Goal: Answer question/provide support: Answer question/provide support

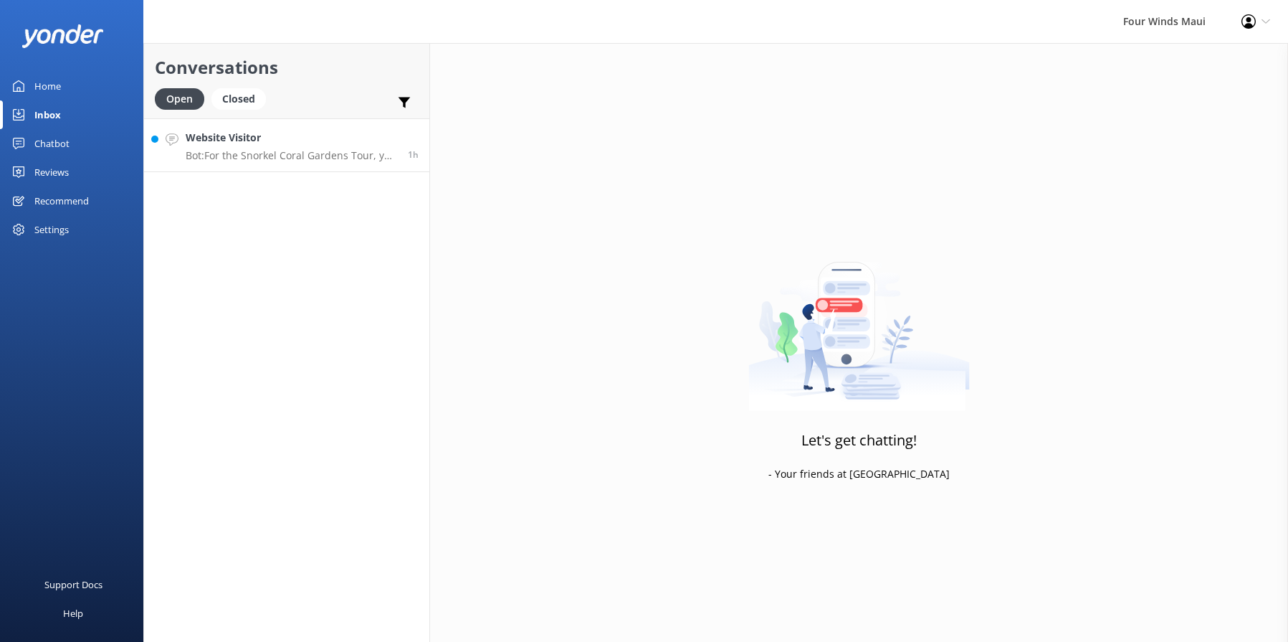
click at [290, 159] on p "Bot: For the Snorkel Coral Gardens Tour, you will board at [GEOGRAPHIC_DATA], S…" at bounding box center [291, 155] width 211 height 13
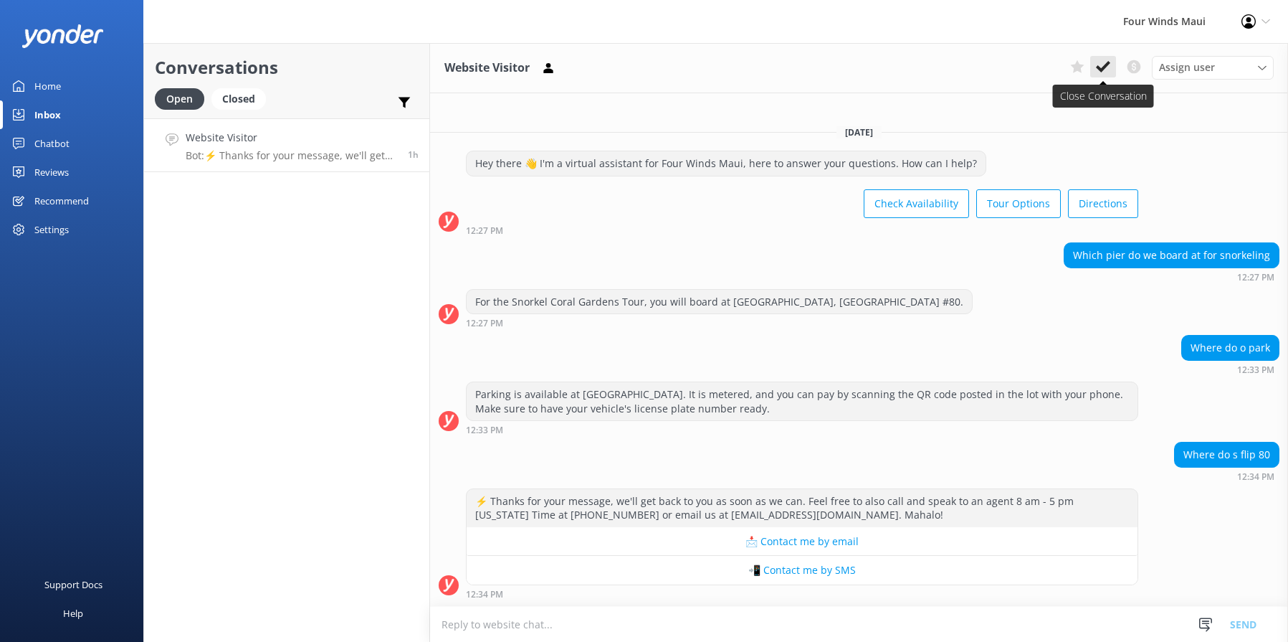
click at [1103, 73] on icon at bounding box center [1103, 66] width 14 height 14
